Goal: Feedback & Contribution: Leave review/rating

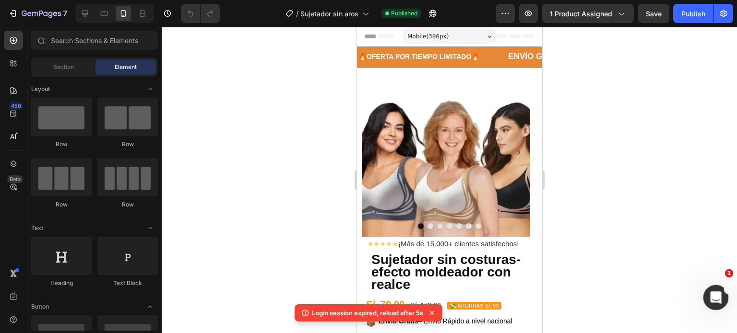
click at [719, 291] on div "Abrir Intercom Messenger" at bounding box center [715, 297] width 32 height 32
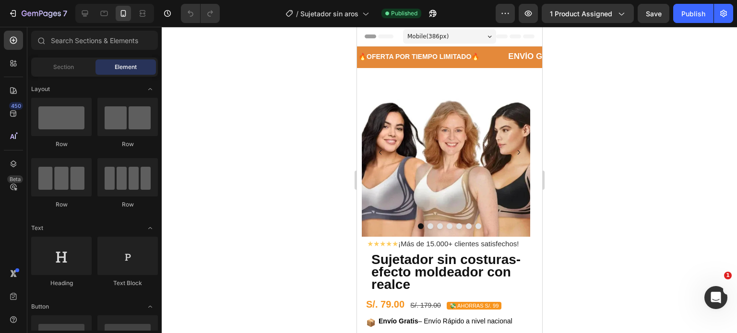
click at [720, 284] on div at bounding box center [449, 180] width 575 height 307
click at [724, 279] on div at bounding box center [449, 180] width 575 height 307
click at [714, 289] on icon "Abrir Intercom Messenger" at bounding box center [715, 297] width 16 height 16
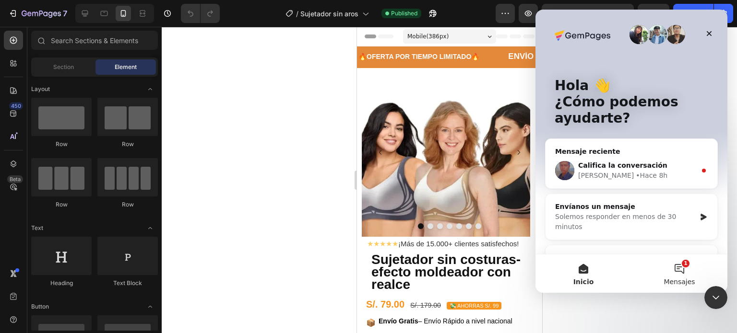
click at [693, 274] on button "1 Mensajes" at bounding box center [679, 274] width 96 height 38
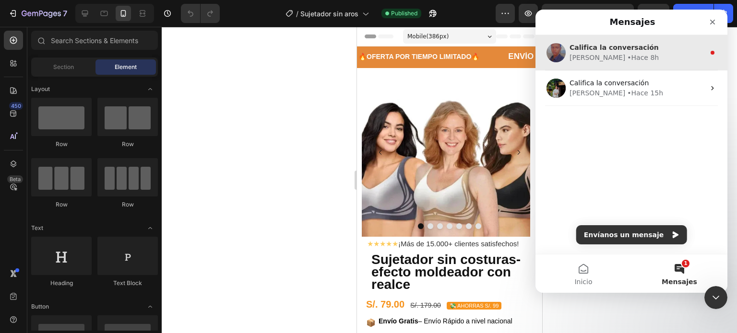
click at [643, 48] on div "Califica la conversación" at bounding box center [637, 48] width 135 height 10
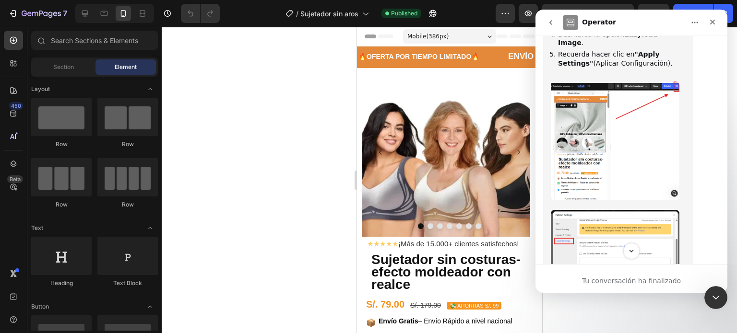
scroll to position [1821, 0]
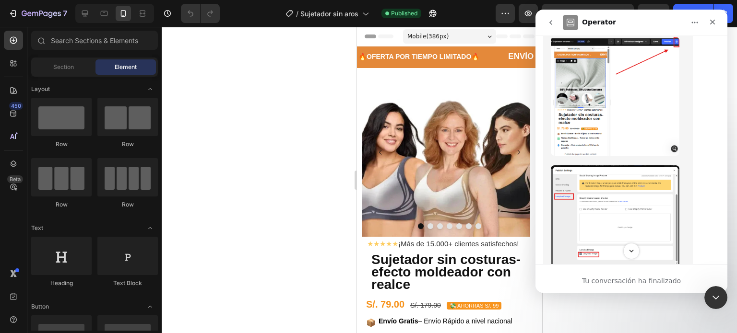
click at [607, 166] on img "Jay dice…" at bounding box center [615, 221] width 129 height 110
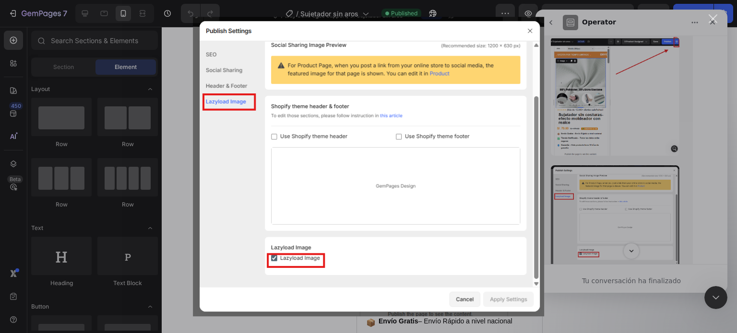
scroll to position [0, 0]
click at [607, 150] on div "Intercom Messenger" at bounding box center [368, 166] width 737 height 333
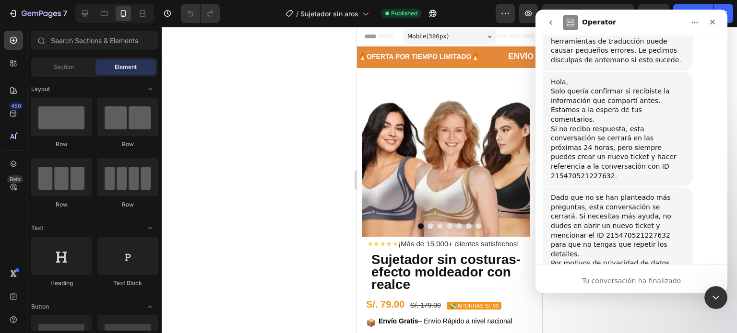
scroll to position [2563, 0]
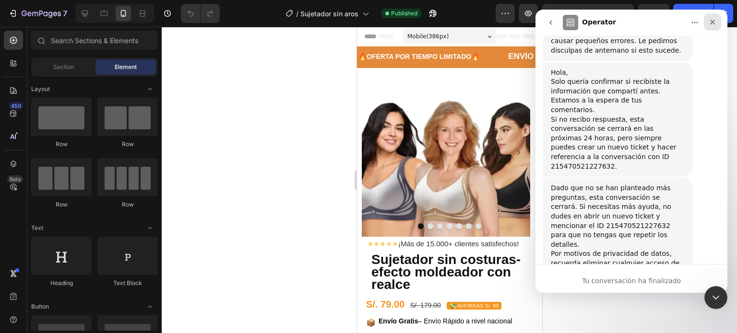
click at [715, 18] on icon "Cerrar" at bounding box center [713, 22] width 8 height 8
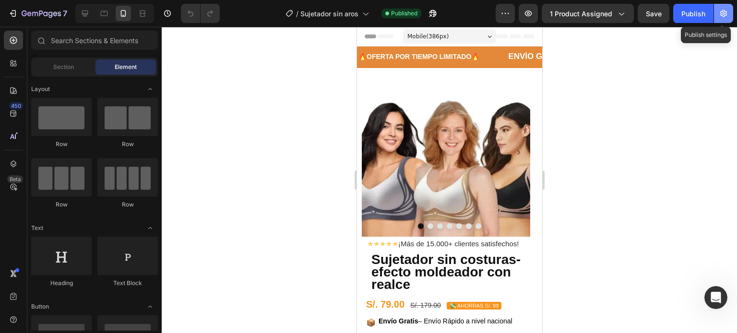
click at [718, 15] on button "button" at bounding box center [723, 13] width 19 height 19
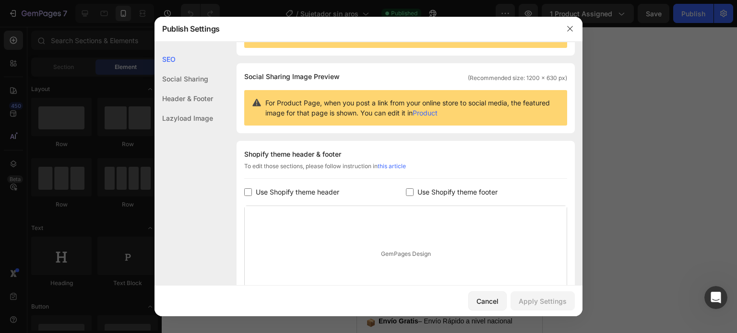
scroll to position [145, 0]
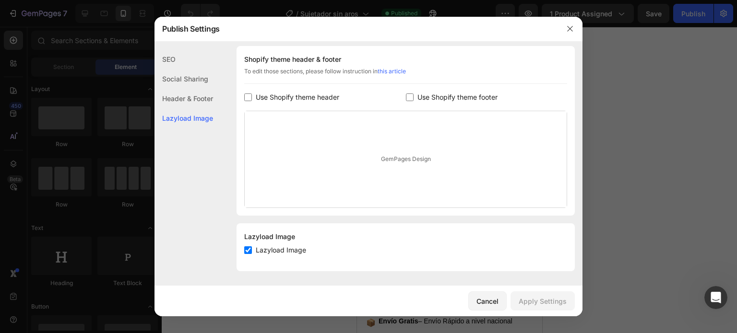
click at [702, 151] on div at bounding box center [368, 166] width 737 height 333
